Goal: Task Accomplishment & Management: Use online tool/utility

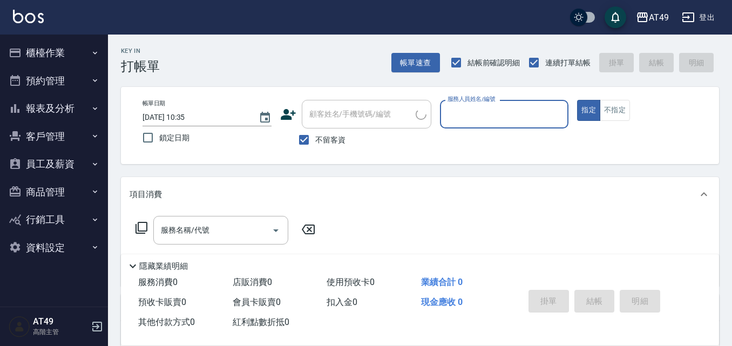
click at [96, 52] on icon "button" at bounding box center [95, 53] width 9 height 9
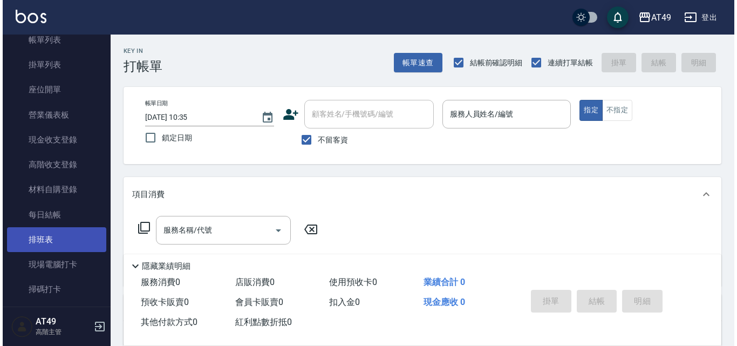
scroll to position [108, 0]
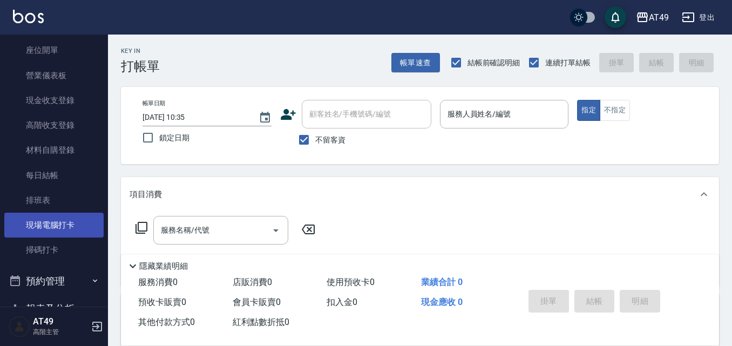
click at [44, 231] on link "現場電腦打卡" at bounding box center [53, 225] width 99 height 25
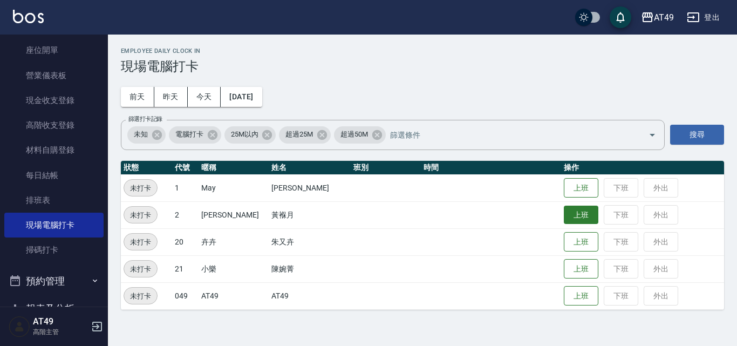
click at [564, 218] on button "上班" at bounding box center [581, 215] width 35 height 19
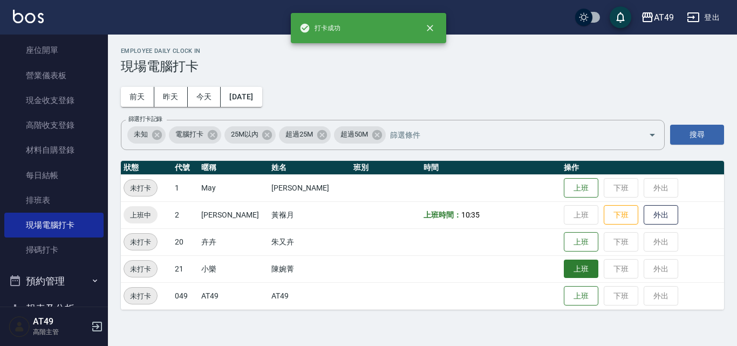
click at [564, 272] on button "上班" at bounding box center [581, 269] width 35 height 19
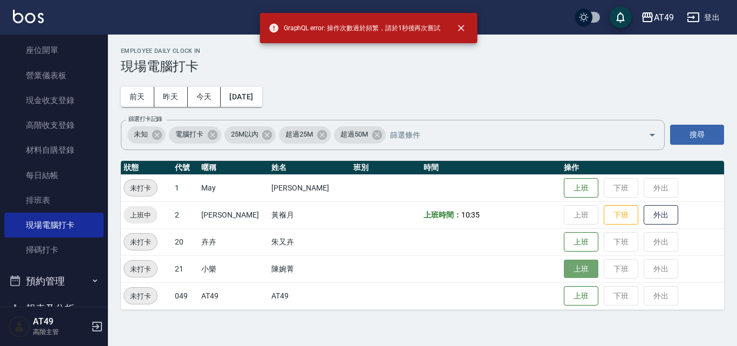
click at [564, 270] on button "上班" at bounding box center [581, 269] width 35 height 19
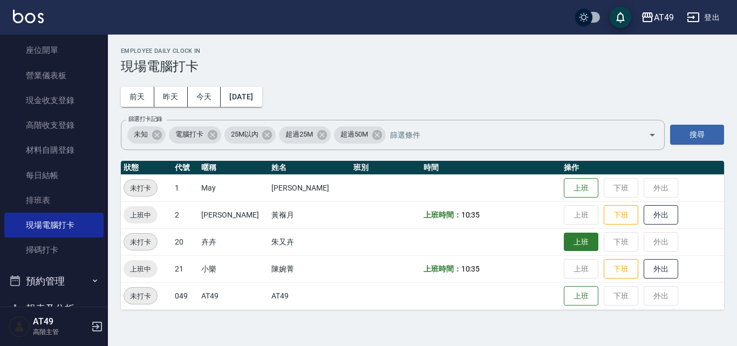
click at [569, 249] on button "上班" at bounding box center [581, 242] width 35 height 19
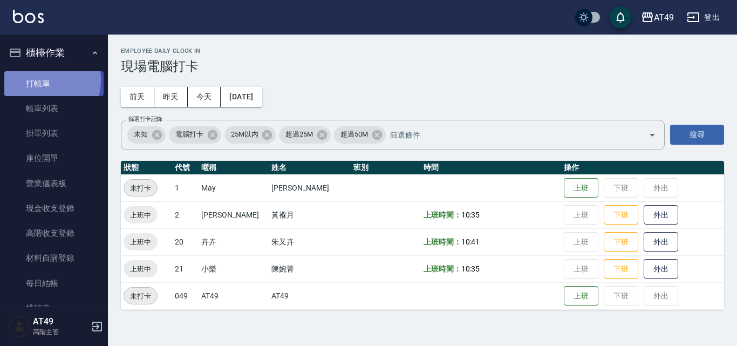
click at [34, 79] on link "打帳單" at bounding box center [53, 83] width 99 height 25
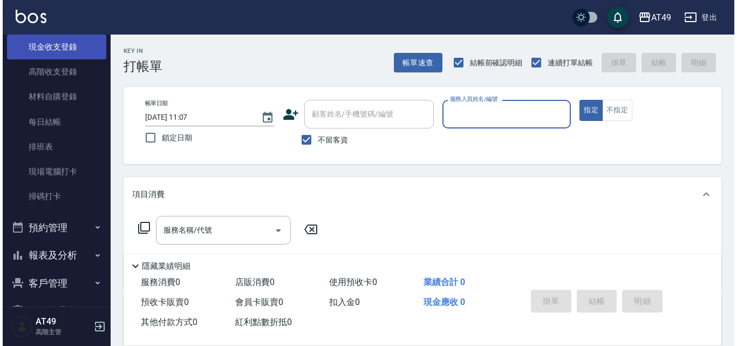
scroll to position [162, 0]
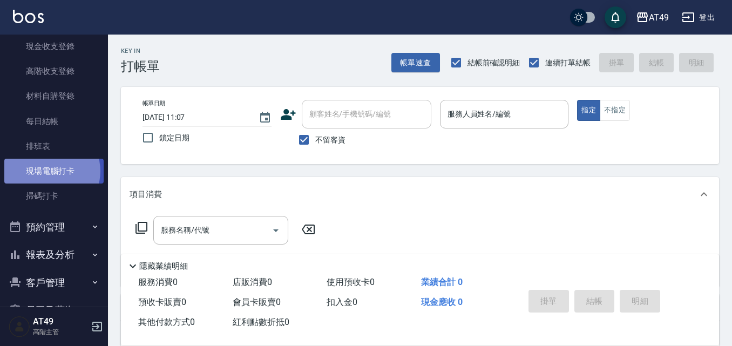
click at [51, 171] on link "現場電腦打卡" at bounding box center [53, 171] width 99 height 25
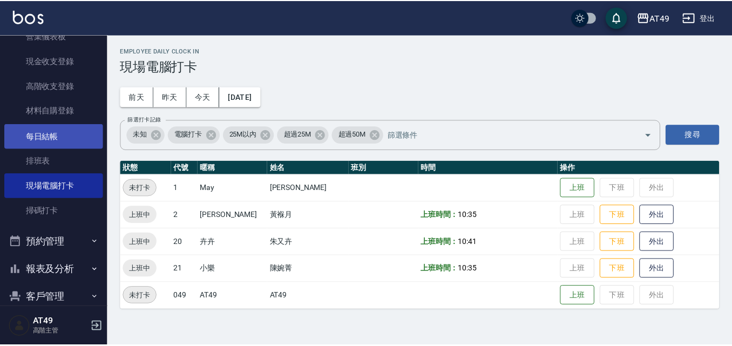
scroll to position [162, 0]
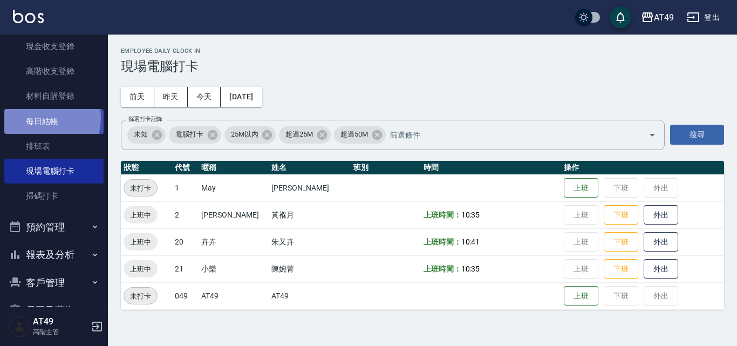
click at [41, 118] on link "每日結帳" at bounding box center [53, 121] width 99 height 25
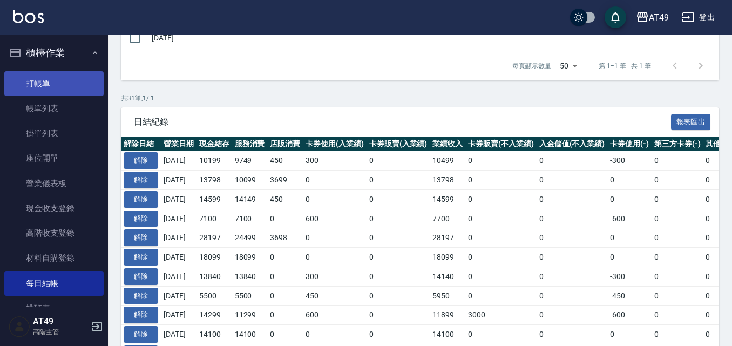
click at [42, 78] on link "打帳單" at bounding box center [53, 83] width 99 height 25
